Goal: Task Accomplishment & Management: Complete application form

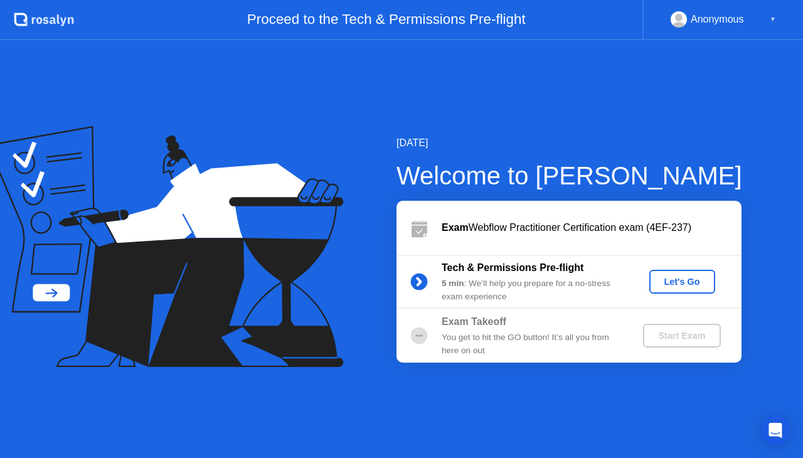
click at [687, 280] on div "Let's Go" at bounding box center [683, 282] width 56 height 10
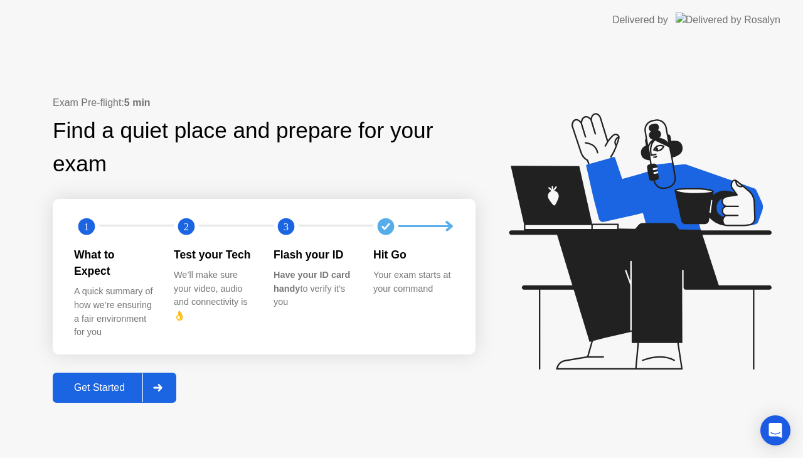
click at [95, 382] on div "Get Started" at bounding box center [99, 387] width 86 height 11
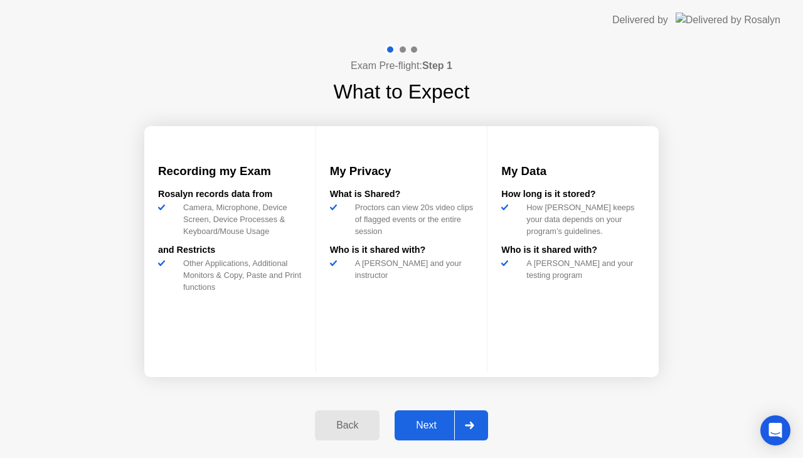
click at [425, 421] on div "Next" at bounding box center [426, 425] width 56 height 11
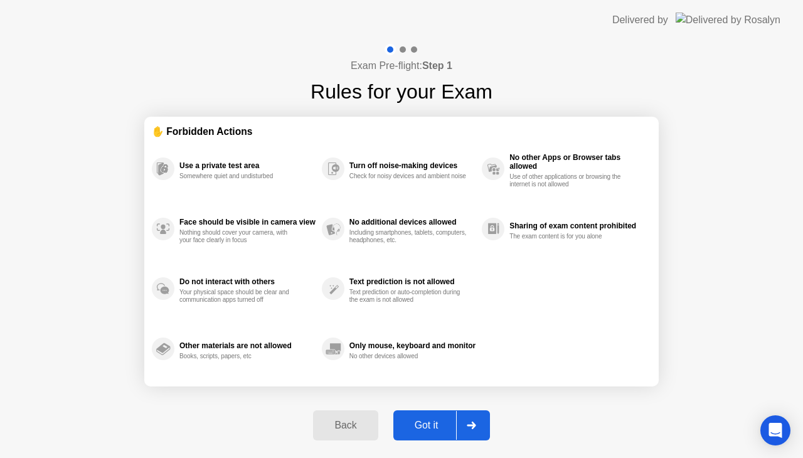
click at [429, 426] on div "Got it" at bounding box center [426, 425] width 59 height 11
select select "**********"
select select "*******"
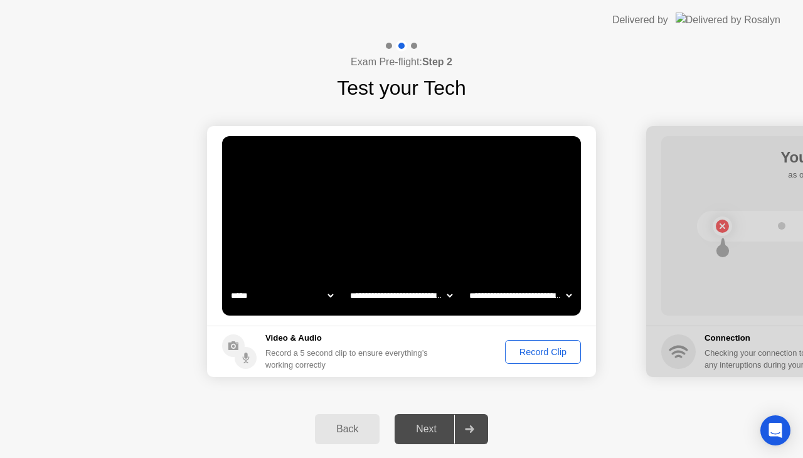
click at [540, 352] on div "Record Clip" at bounding box center [543, 352] width 67 height 10
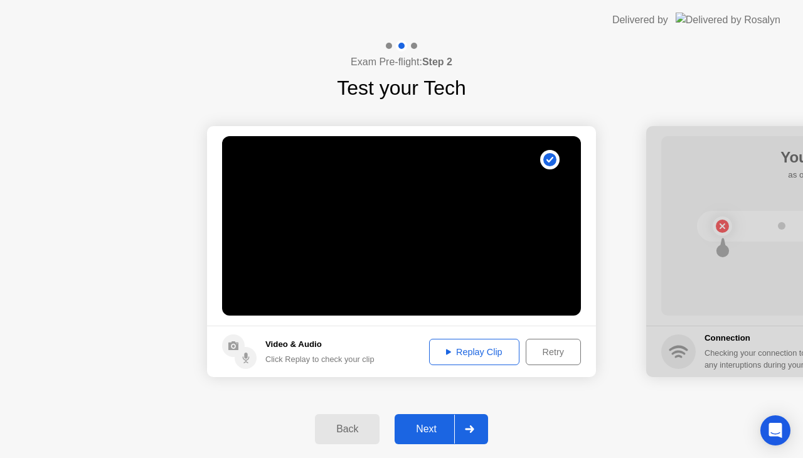
click at [422, 430] on div "Next" at bounding box center [426, 429] width 56 height 11
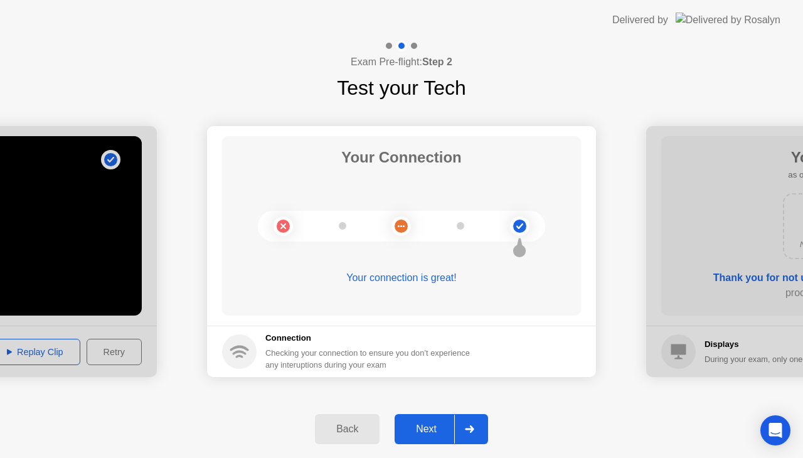
click at [424, 429] on div "Next" at bounding box center [426, 429] width 56 height 11
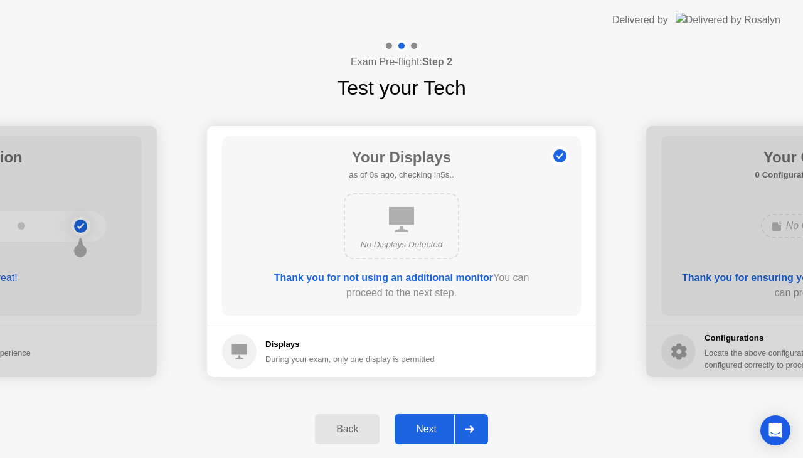
click at [425, 432] on div "Next" at bounding box center [426, 429] width 56 height 11
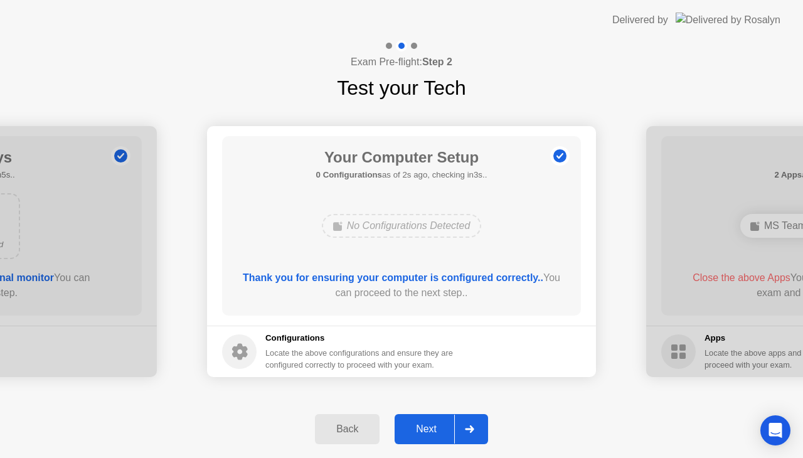
click at [424, 431] on div "Next" at bounding box center [426, 429] width 56 height 11
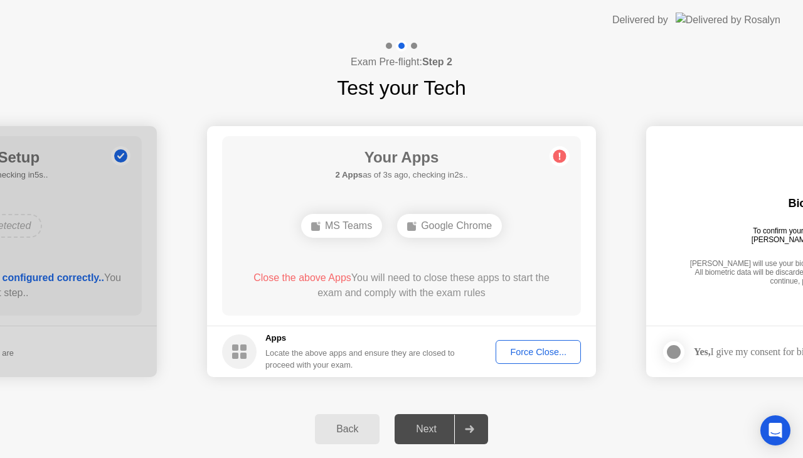
click at [316, 354] on div "Locate the above apps and ensure they are closed to proceed with your exam." at bounding box center [360, 359] width 190 height 24
click at [545, 351] on div "Force Close..." at bounding box center [538, 352] width 77 height 10
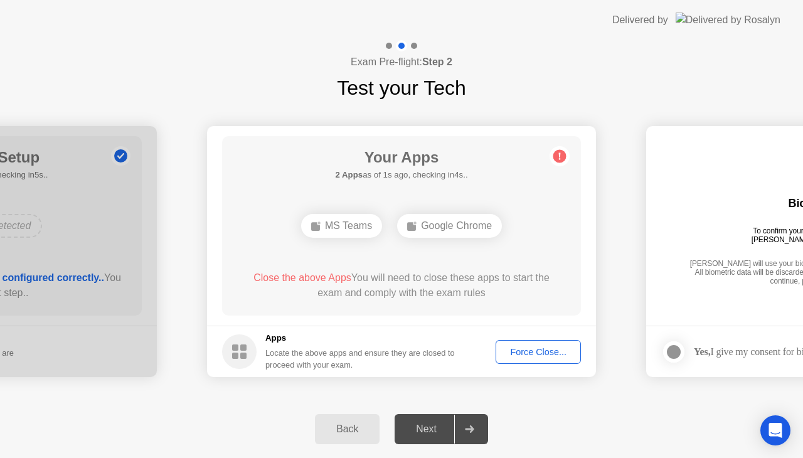
click at [525, 350] on div "Force Close..." at bounding box center [538, 352] width 77 height 10
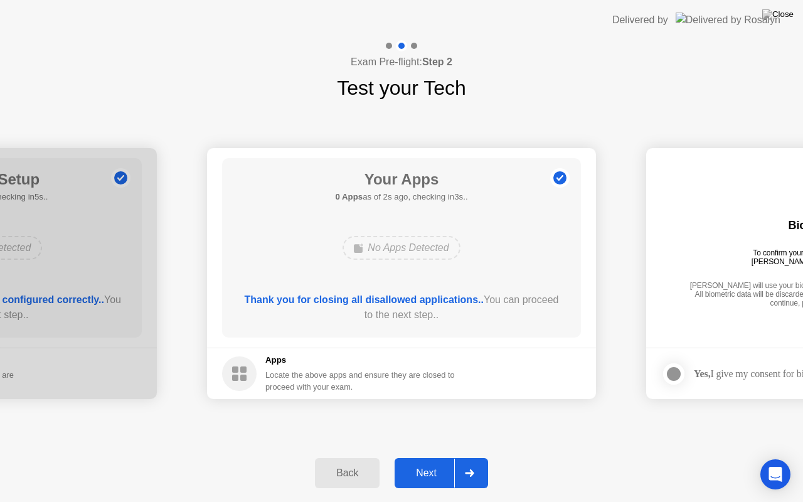
click at [419, 457] on div "Next" at bounding box center [426, 473] width 56 height 11
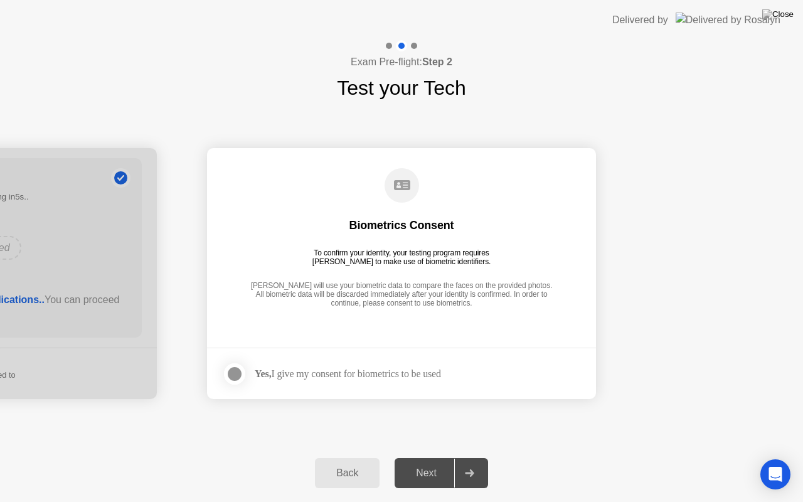
click at [239, 375] on div at bounding box center [234, 373] width 15 height 15
click at [419, 457] on div "Next" at bounding box center [426, 473] width 56 height 11
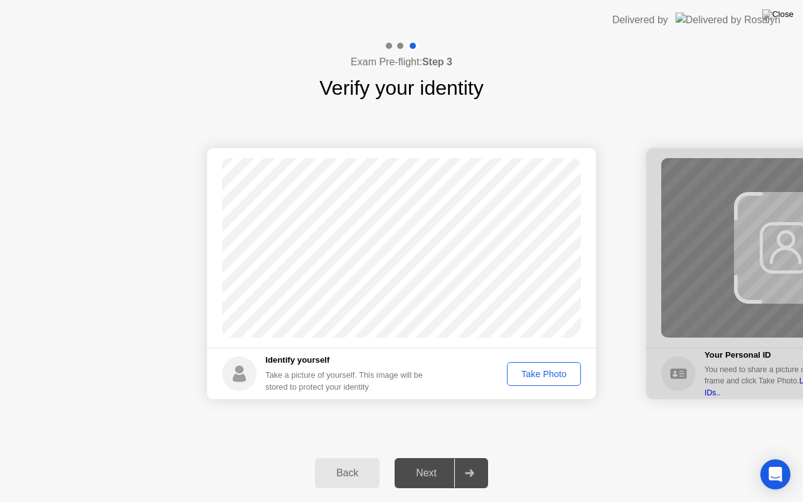
click at [537, 376] on div "Take Photo" at bounding box center [543, 374] width 65 height 10
click at [421, 457] on div "Next" at bounding box center [426, 473] width 56 height 11
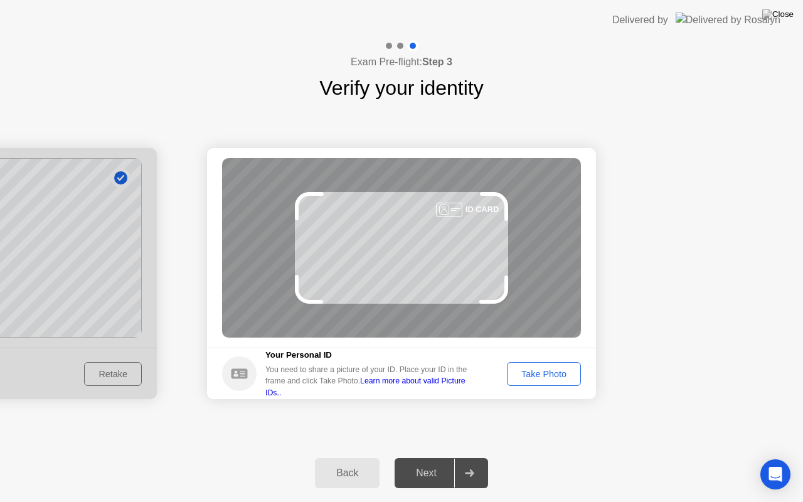
click at [341, 457] on div "Back" at bounding box center [347, 473] width 57 height 11
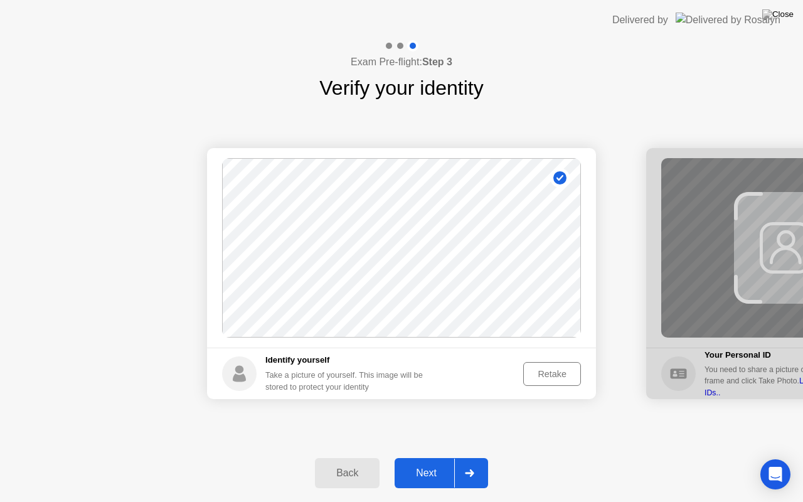
click at [341, 457] on div "Back" at bounding box center [347, 473] width 57 height 11
select select "**********"
select select "*******"
